Goal: Information Seeking & Learning: Learn about a topic

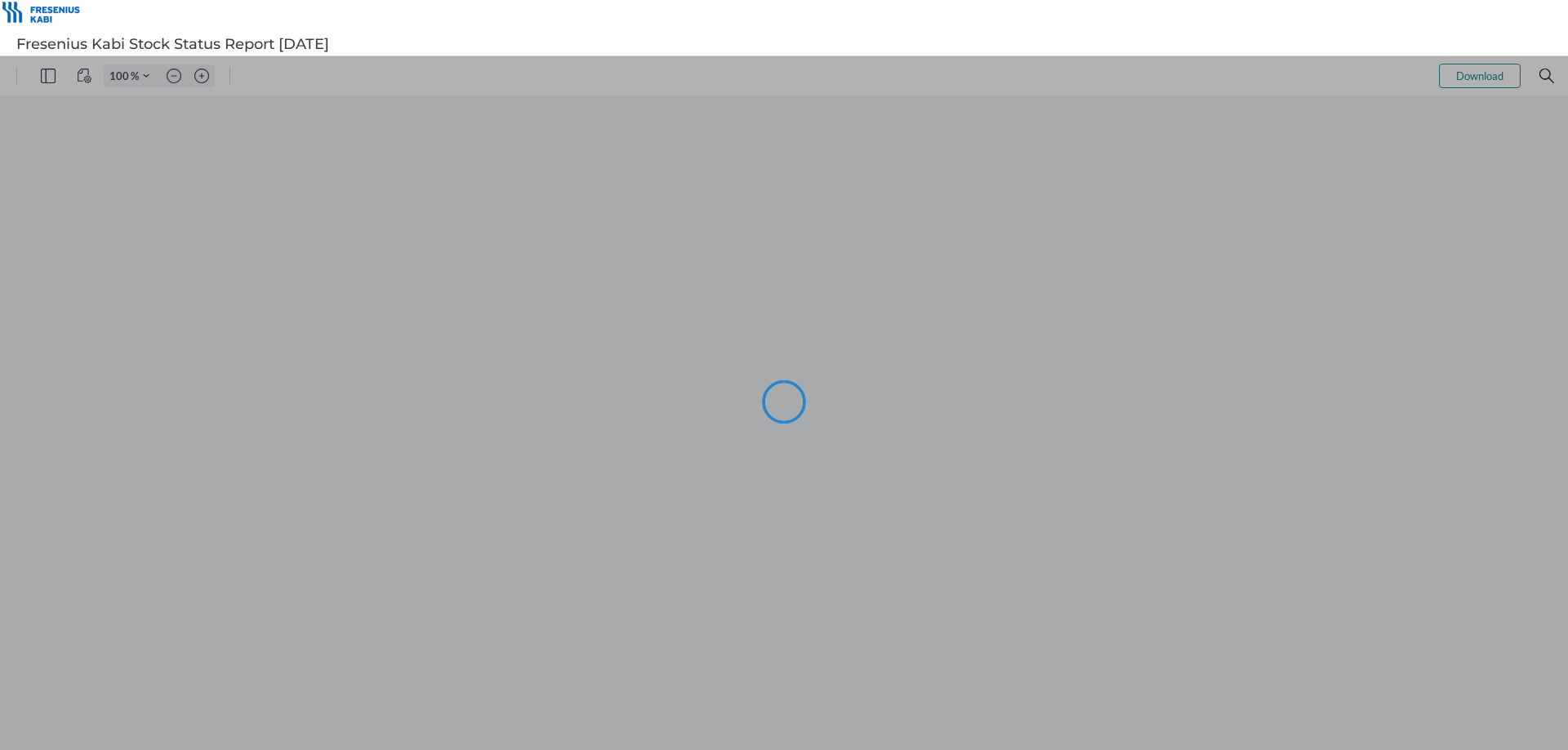
type input "99"
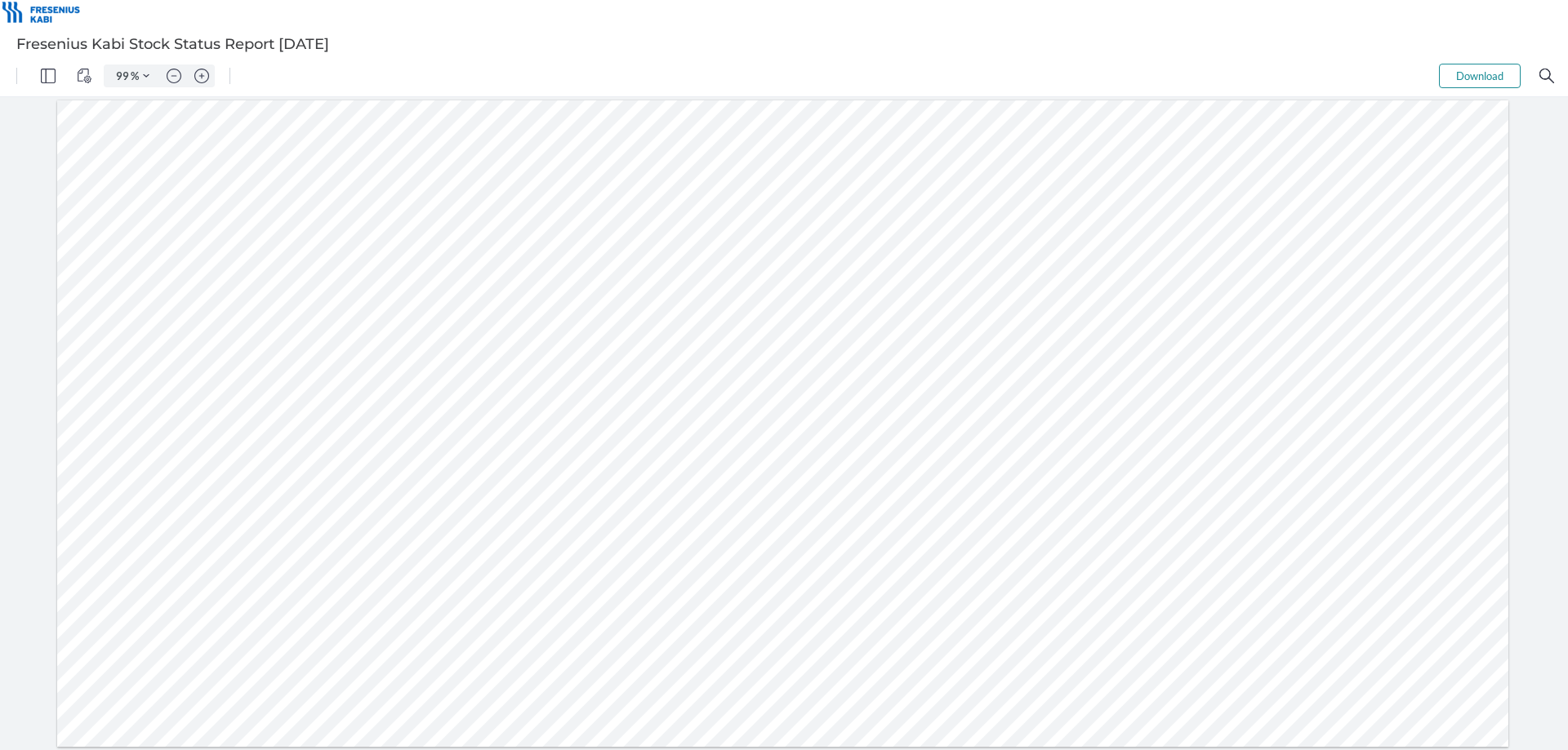
click at [1368, 367] on div at bounding box center [783, 424] width 1451 height 647
click at [1368, 364] on div at bounding box center [783, 424] width 1451 height 647
